Goal: Information Seeking & Learning: Learn about a topic

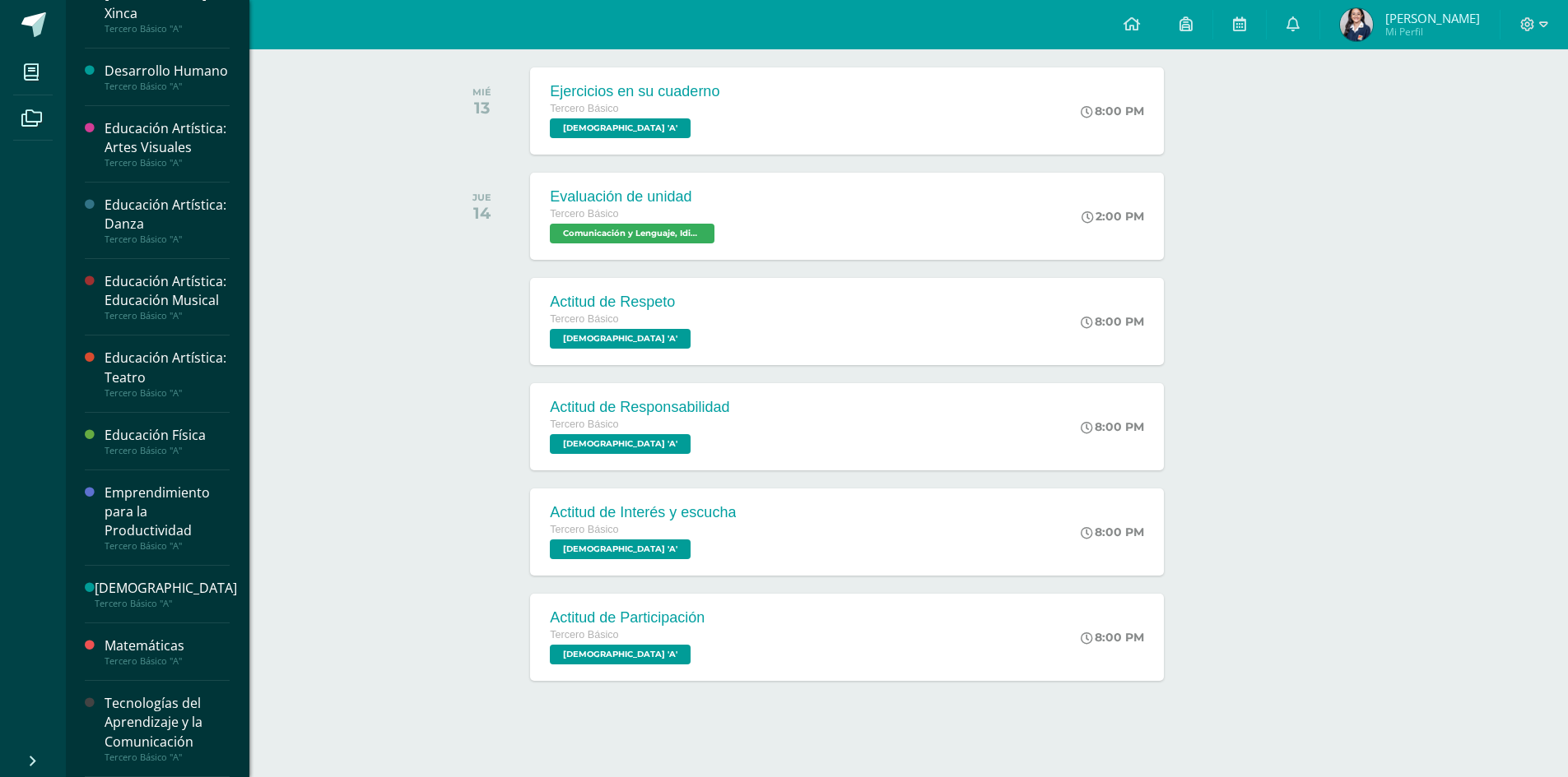
scroll to position [265, 0]
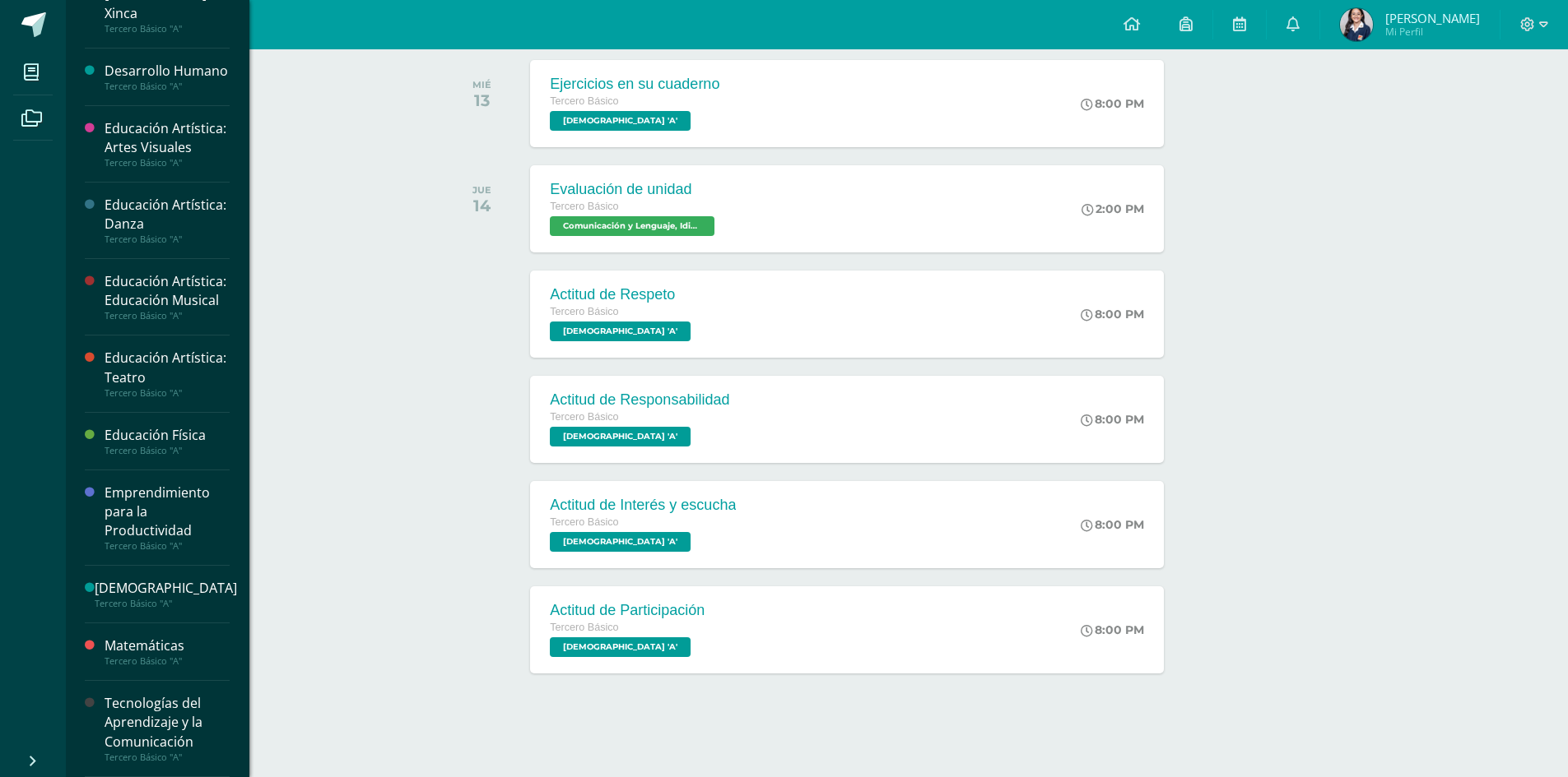
click at [157, 713] on div "Tecnologías del Aprendizaje y la Comunicación" at bounding box center [167, 723] width 125 height 57
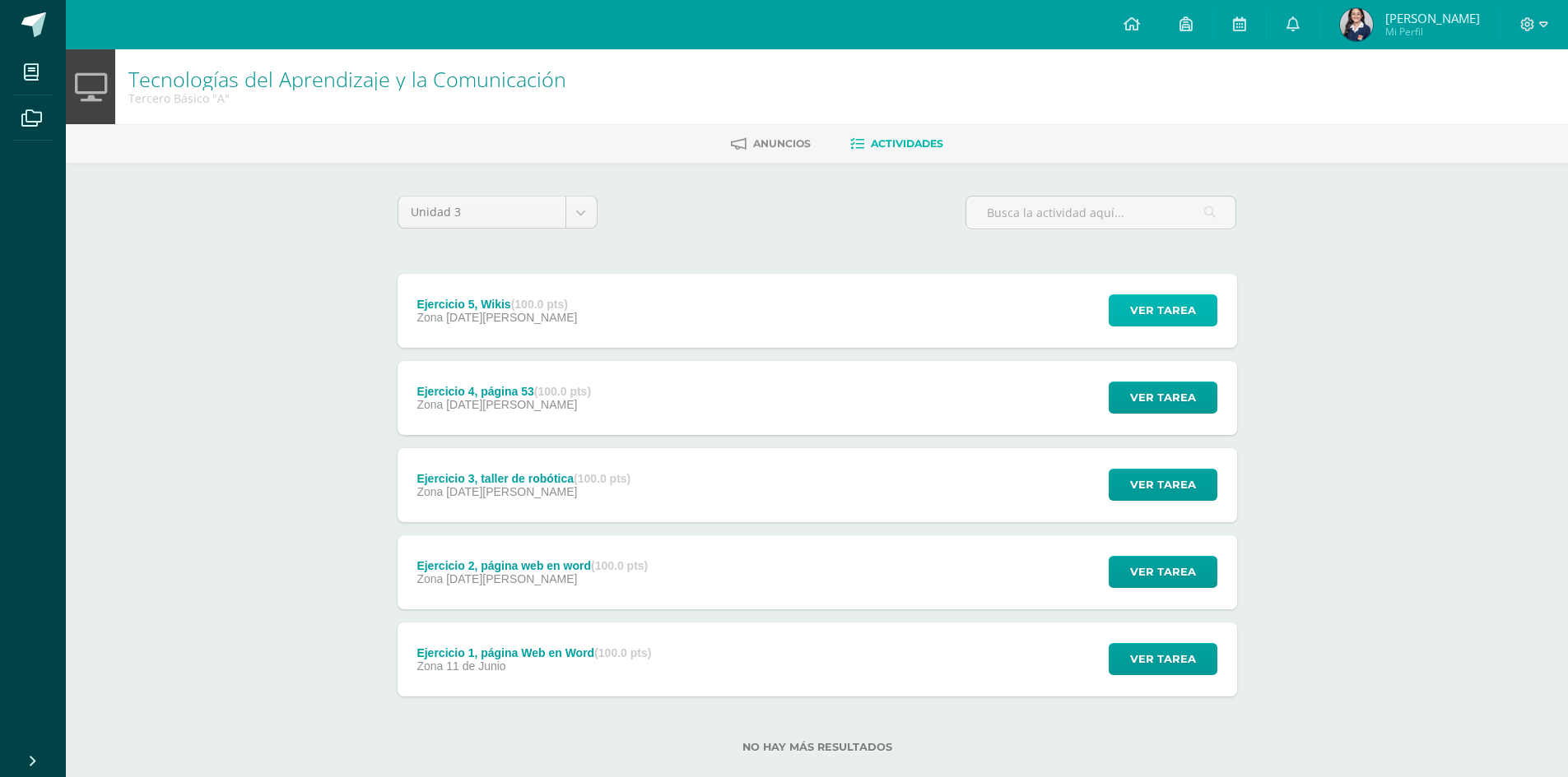
click at [1145, 312] on span "Ver tarea" at bounding box center [1162, 310] width 66 height 30
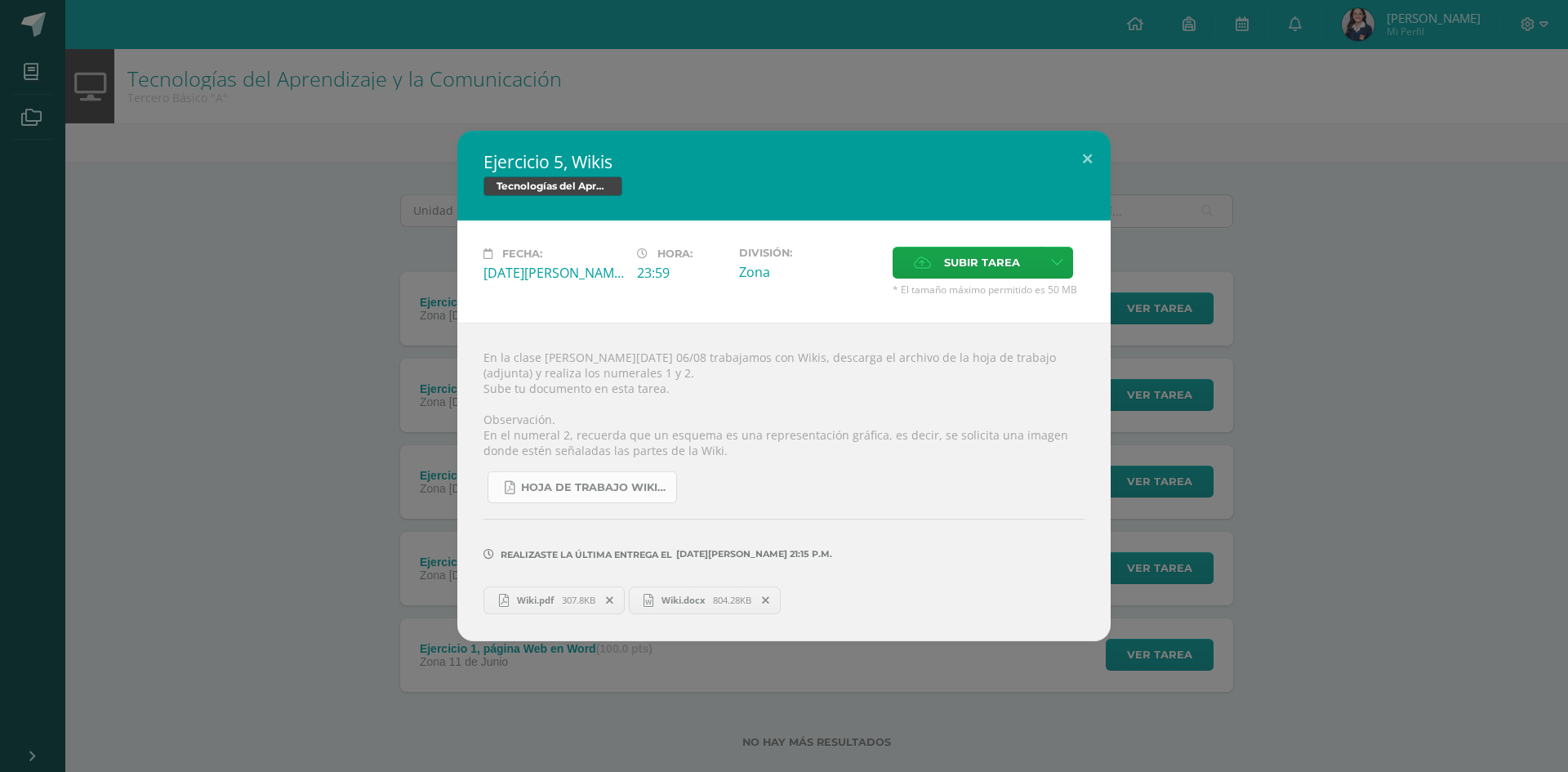
click at [578, 501] on link "Hoja de trabajo Wikis.pdf" at bounding box center [583, 487] width 189 height 32
click at [1294, 496] on div "Ejercicio 5, Wikis Tecnologías del Aprendizaje y la Comunicación Fecha: [DATE][…" at bounding box center [784, 385] width 1556 height 510
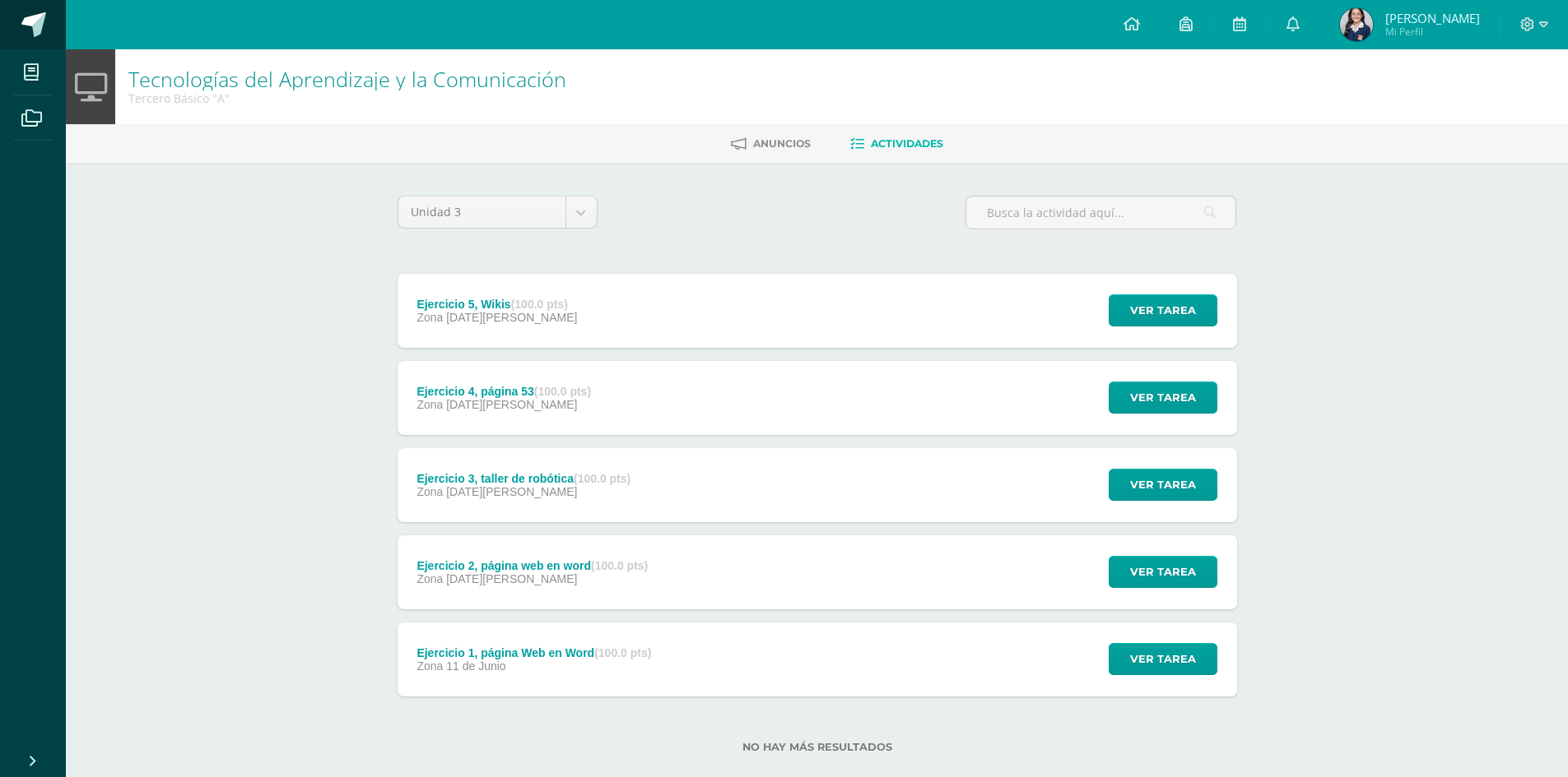
click at [52, 32] on span at bounding box center [90, 26] width 77 height 34
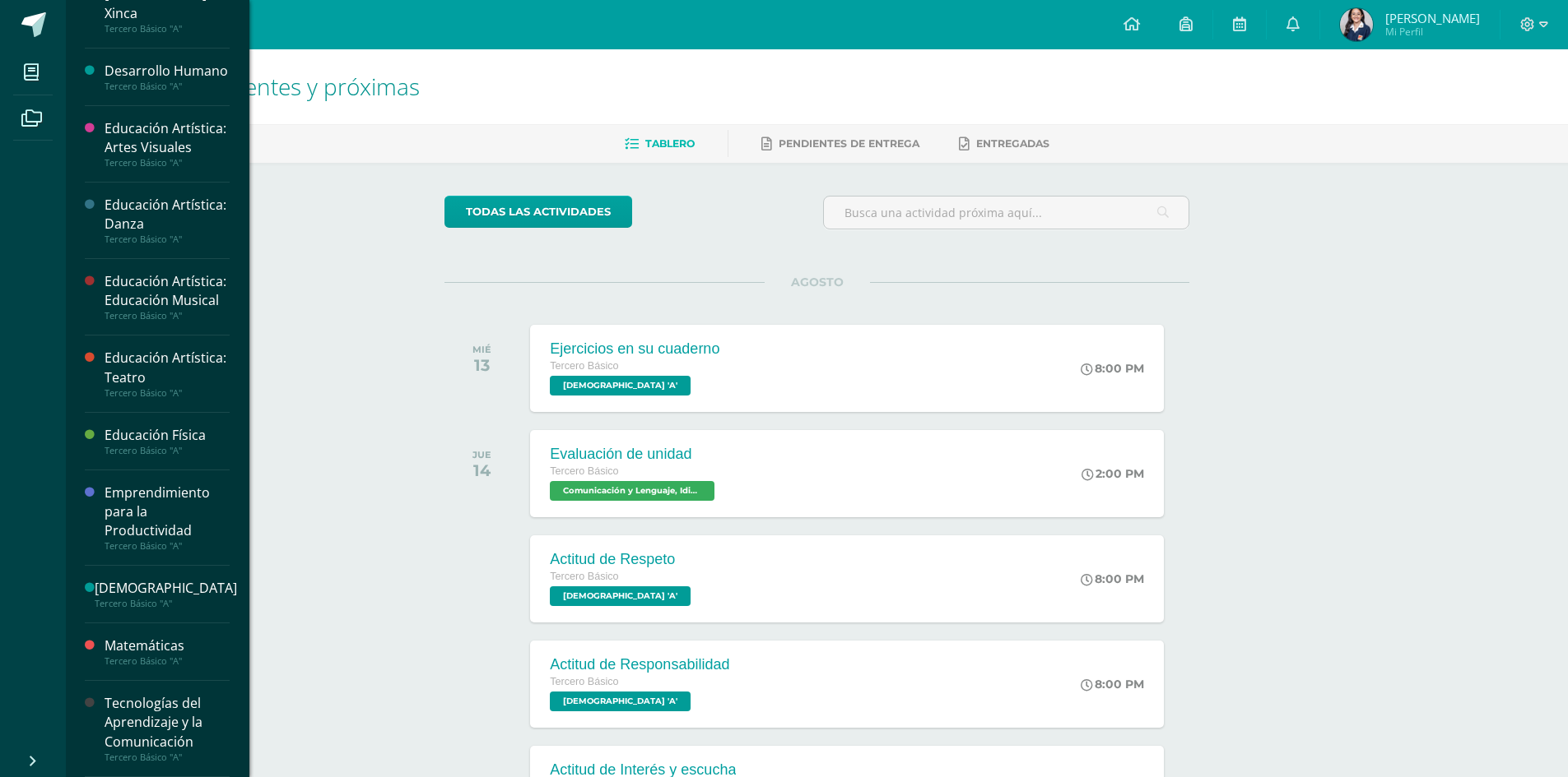
scroll to position [526, 0]
click at [135, 697] on div "Tecnologías del Aprendizaje y la Comunicación" at bounding box center [167, 723] width 125 height 57
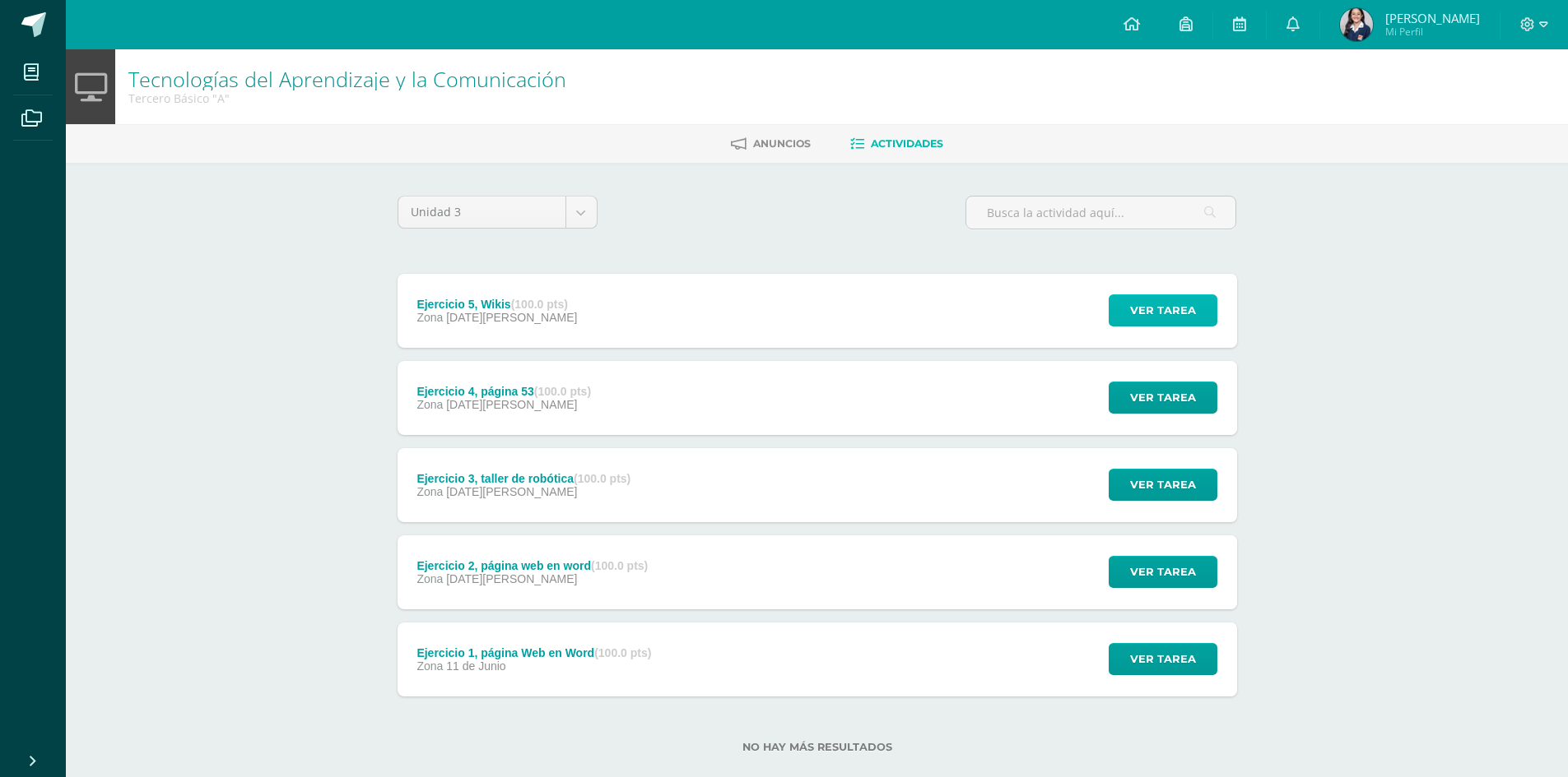
click at [1149, 308] on span "Ver tarea" at bounding box center [1162, 310] width 66 height 30
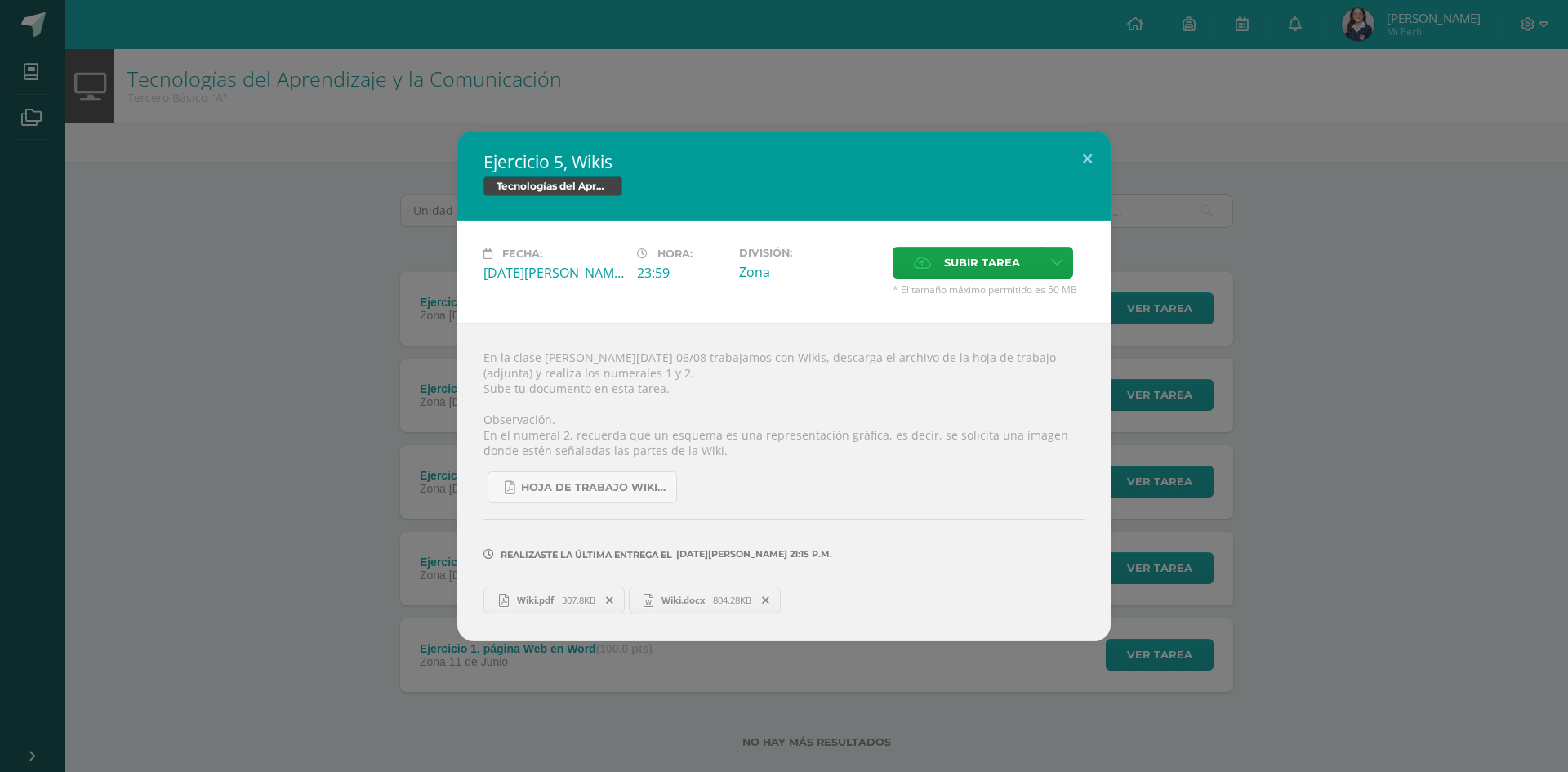
click at [549, 605] on span "Wiki.pdf" at bounding box center [535, 600] width 53 height 12
click at [1233, 150] on div "Ejercicio 5, Wikis Tecnologías del Aprendizaje y la Comunicación Fecha: [DATE][…" at bounding box center [784, 385] width 1556 height 510
